Goal: Information Seeking & Learning: Learn about a topic

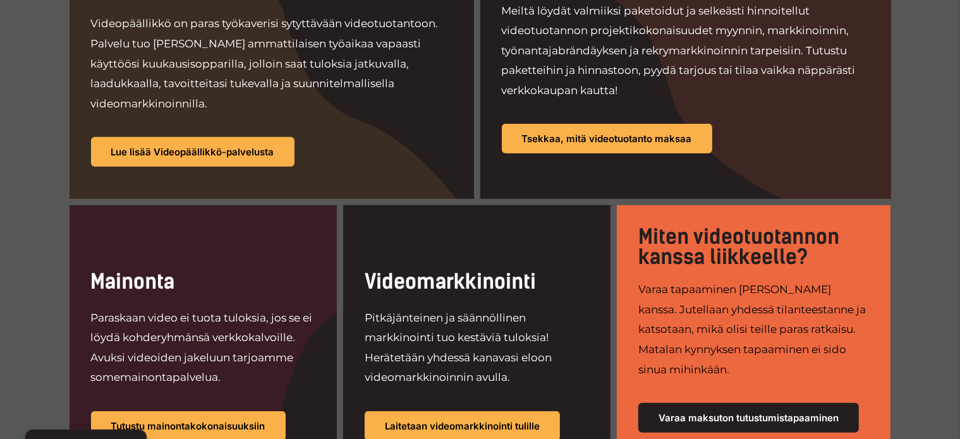
scroll to position [822, 0]
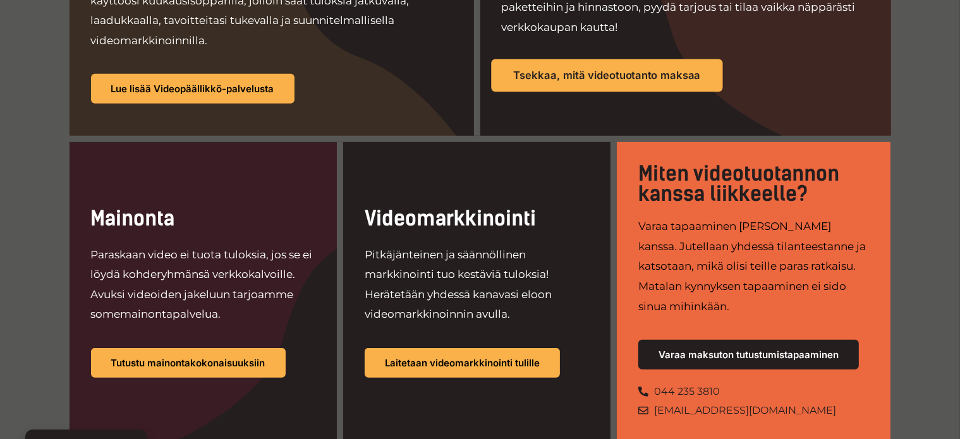
click at [576, 71] on span "Tsekkaa, mitä videotuotanto maksaa" at bounding box center [606, 76] width 187 height 11
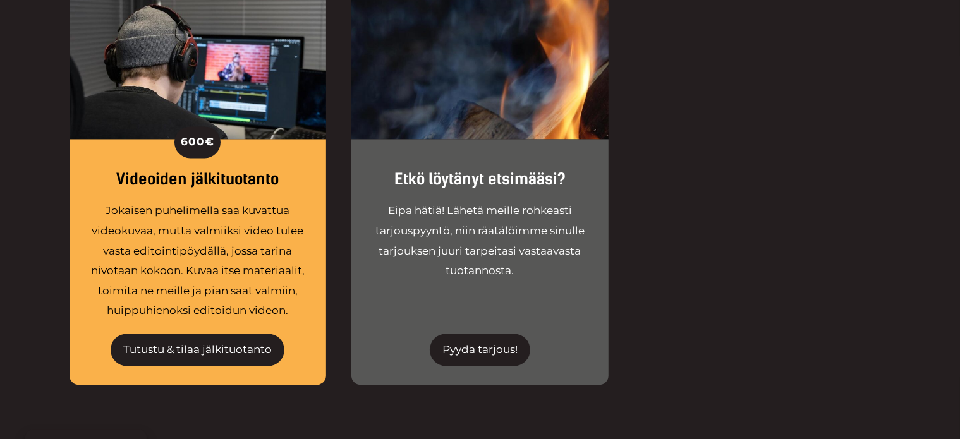
scroll to position [2528, 0]
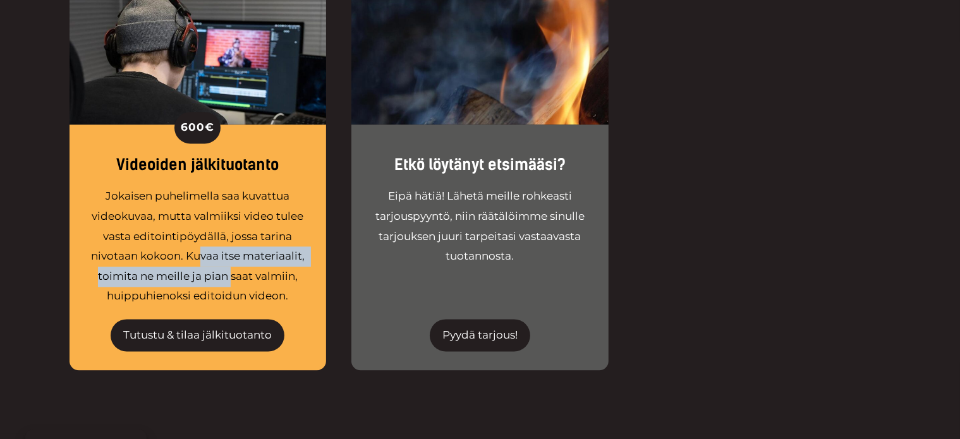
drag, startPoint x: 259, startPoint y: 155, endPoint x: 231, endPoint y: 179, distance: 36.7
click at [231, 186] on div "Jokaisen puhelimella saa kuvattua videokuvaa, mutta valmiiksi video tulee vasta…" at bounding box center [197, 245] width 219 height 119
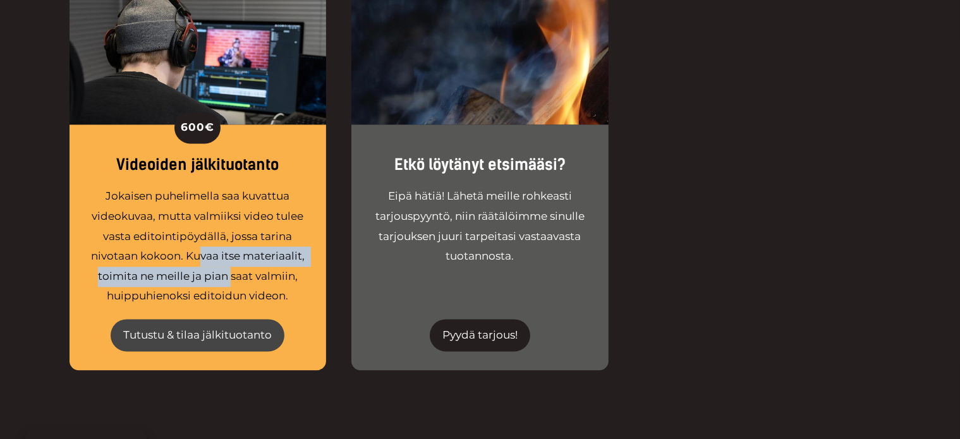
click at [232, 319] on link "Tutustu & tilaa jälkituotanto" at bounding box center [198, 335] width 174 height 33
